Goal: Find specific page/section: Find specific page/section

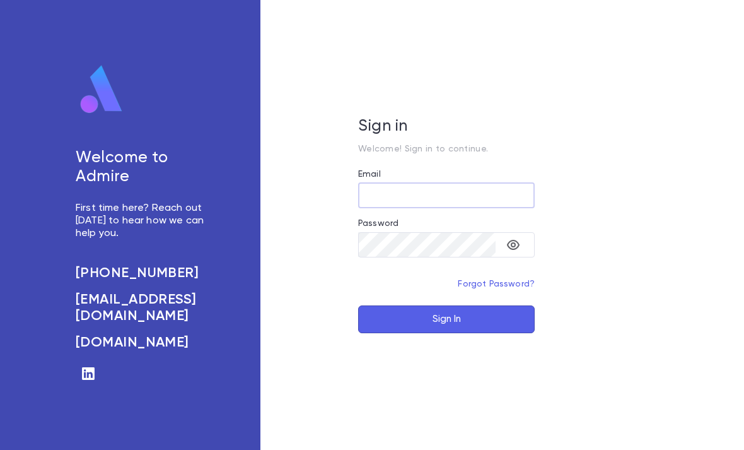
type input "**********"
click at [447, 333] on button "Sign In" at bounding box center [446, 319] width 177 height 28
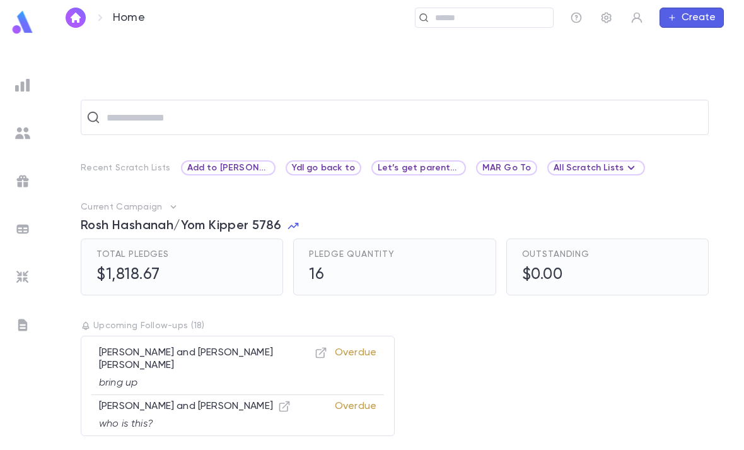
click at [23, 90] on img at bounding box center [22, 85] width 15 height 15
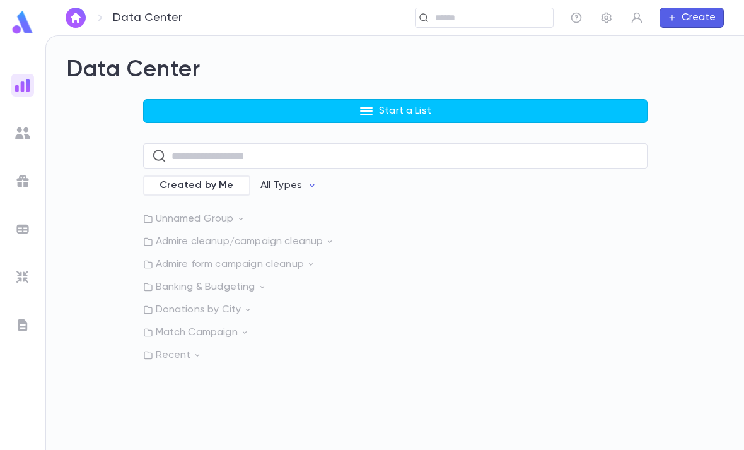
click at [204, 360] on p "Recent" at bounding box center [395, 355] width 505 height 13
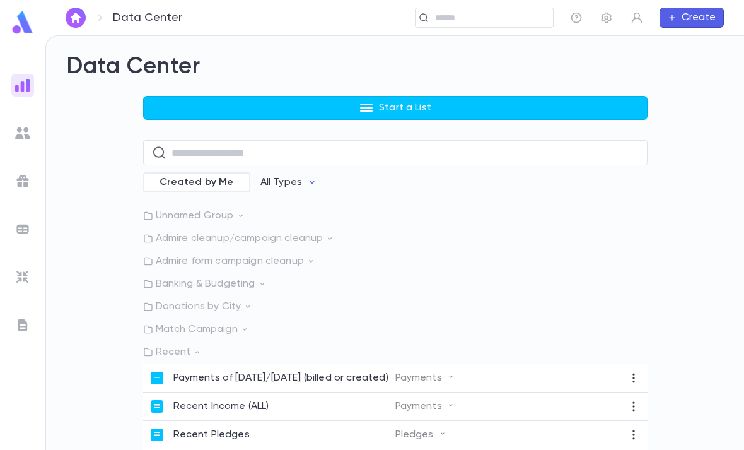
scroll to position [3, 0]
click at [341, 384] on p "Payments of [DATE]/[DATE] (billed or created)" at bounding box center [280, 378] width 215 height 13
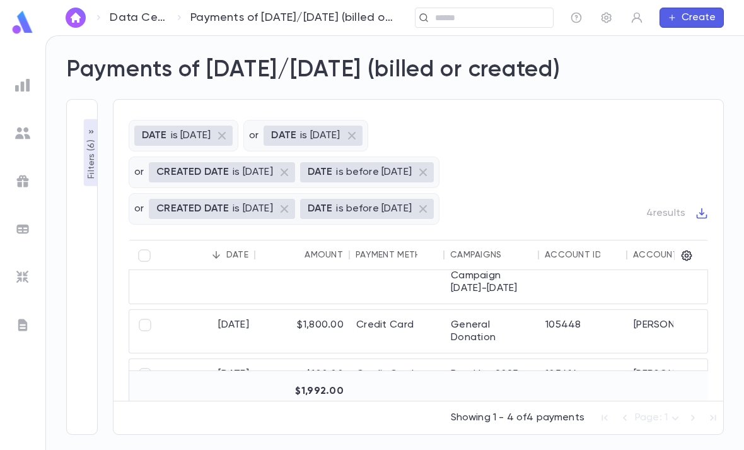
scroll to position [28, 0]
click at [15, 64] on div at bounding box center [22, 225] width 45 height 450
click at [20, 89] on img at bounding box center [22, 85] width 15 height 15
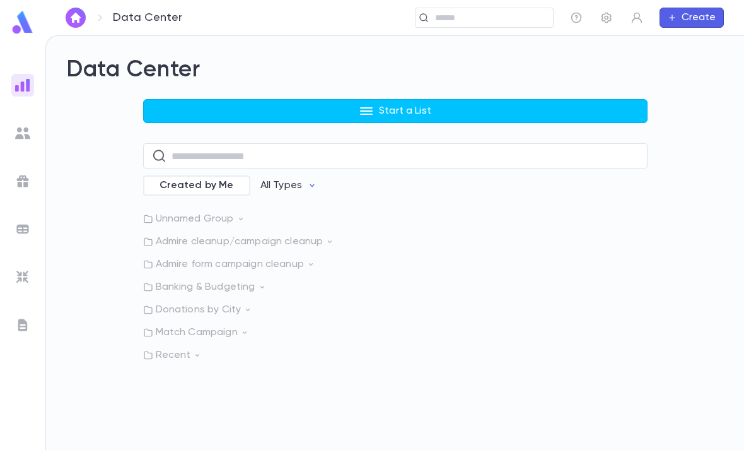
click at [326, 240] on p "Admire cleanup/campaign cleanup" at bounding box center [395, 241] width 505 height 13
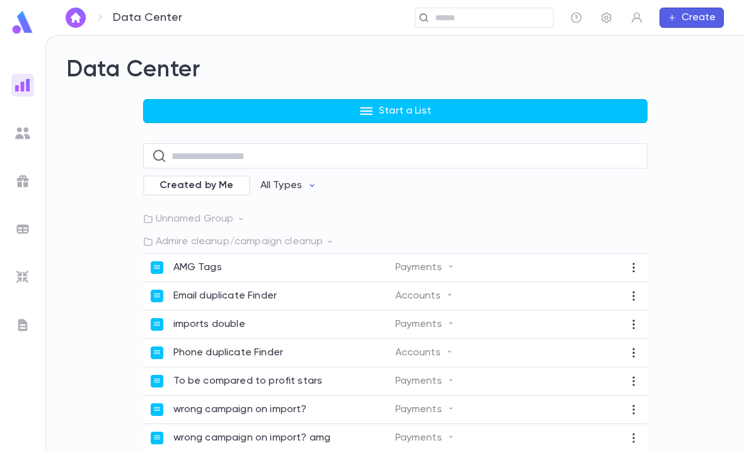
click at [321, 238] on p "Admire cleanup/campaign cleanup" at bounding box center [395, 241] width 505 height 13
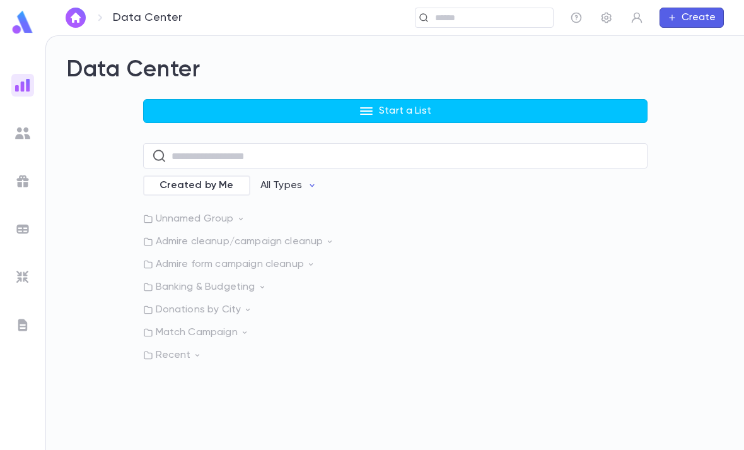
click at [294, 269] on p "Admire form campaign cleanup" at bounding box center [395, 264] width 505 height 13
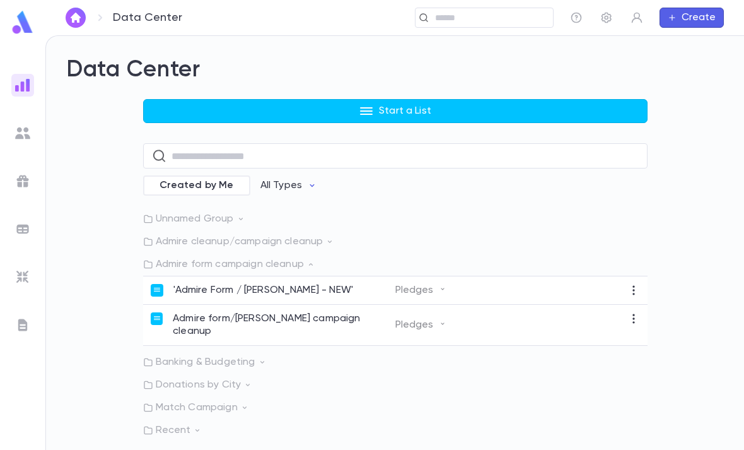
click at [349, 296] on div "'Admire Form / [PERSON_NAME] - NEW'" at bounding box center [273, 290] width 245 height 13
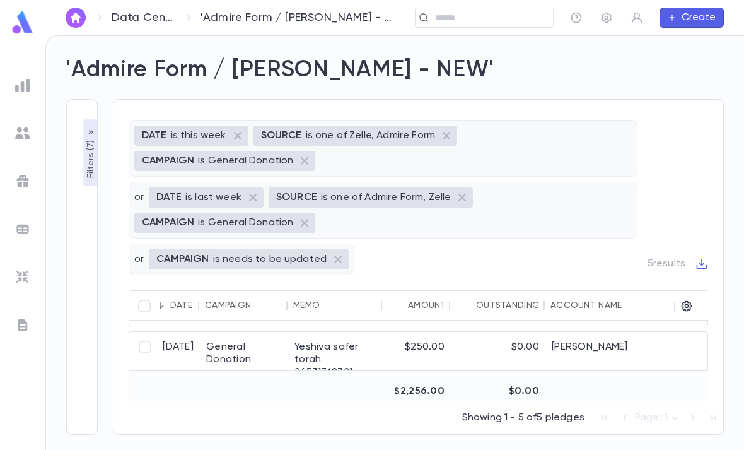
scroll to position [91, 57]
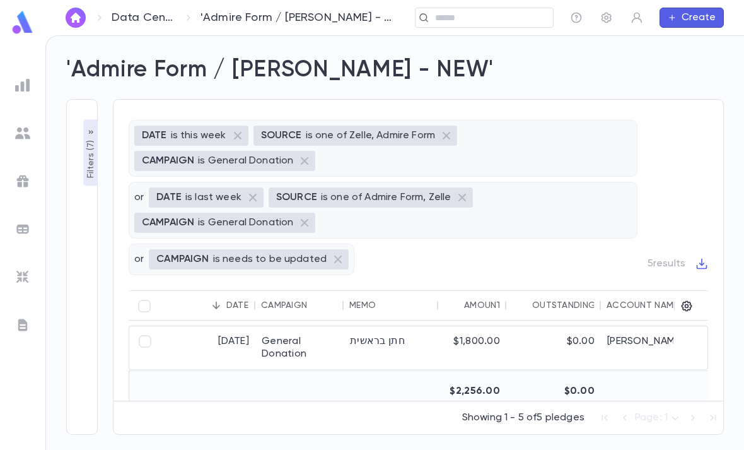
type input "**********"
click at [490, 12] on input "text" at bounding box center [489, 18] width 117 height 12
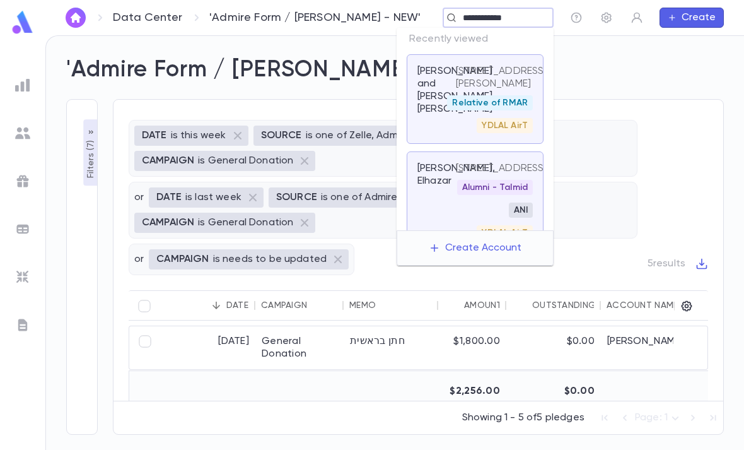
type input "**********"
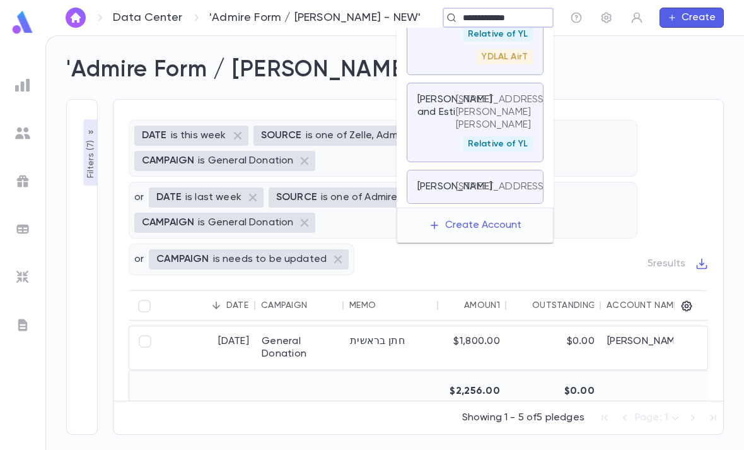
scroll to position [313, 0]
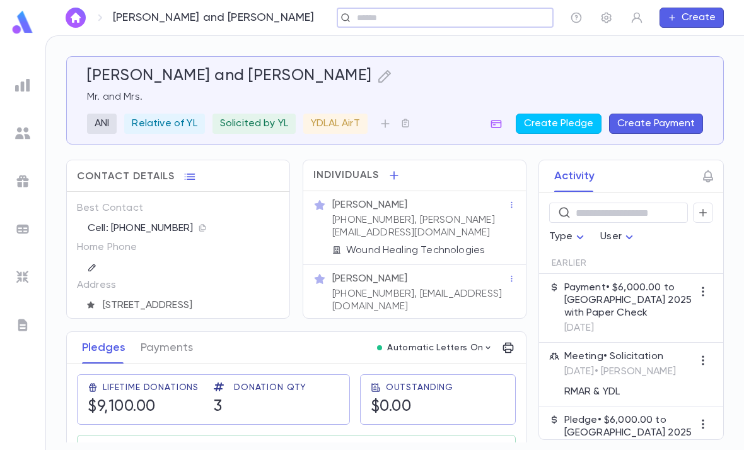
click at [498, 119] on icon "button" at bounding box center [496, 123] width 13 height 13
